Goal: Transaction & Acquisition: Subscribe to service/newsletter

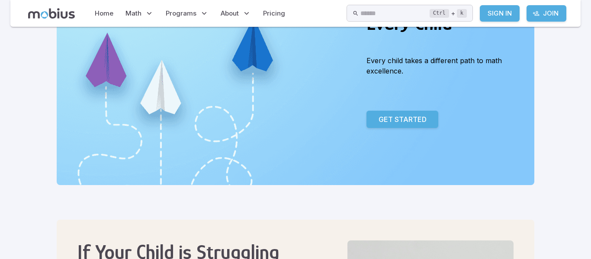
scroll to position [107, 0]
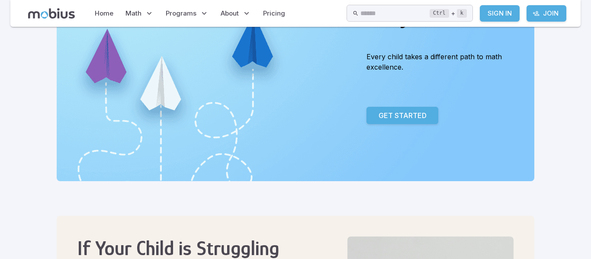
click at [382, 119] on p "Get Started" at bounding box center [403, 115] width 48 height 10
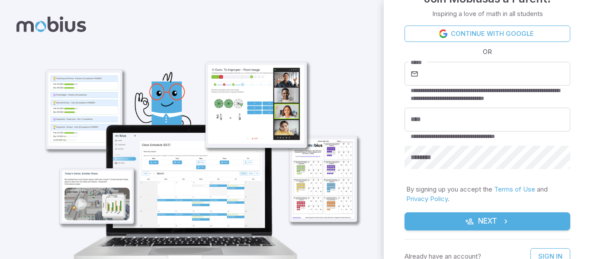
click at [325, 170] on img at bounding box center [199, 148] width 340 height 249
